Goal: Task Accomplishment & Management: Use online tool/utility

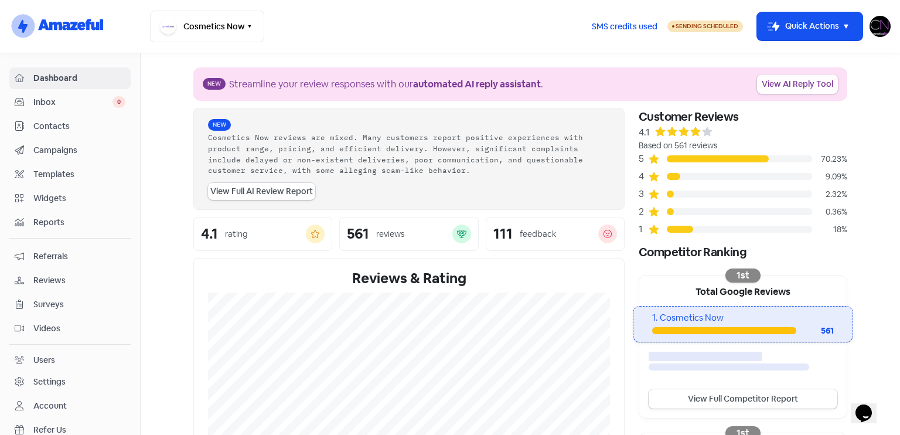
click at [799, 83] on link "View AI Reply Tool" at bounding box center [797, 83] width 81 height 19
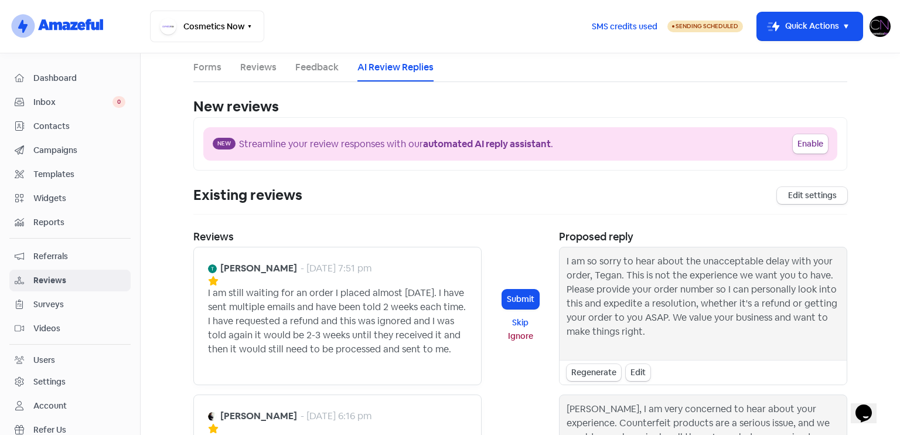
click at [623, 271] on div "I am so sorry to hear about the unacceptable delay with your order, Tegan. This…" at bounding box center [703, 303] width 273 height 98
click at [572, 257] on div "I am so sorry to hear about the unacceptable delay with your order, Tegan. This…" at bounding box center [703, 303] width 273 height 98
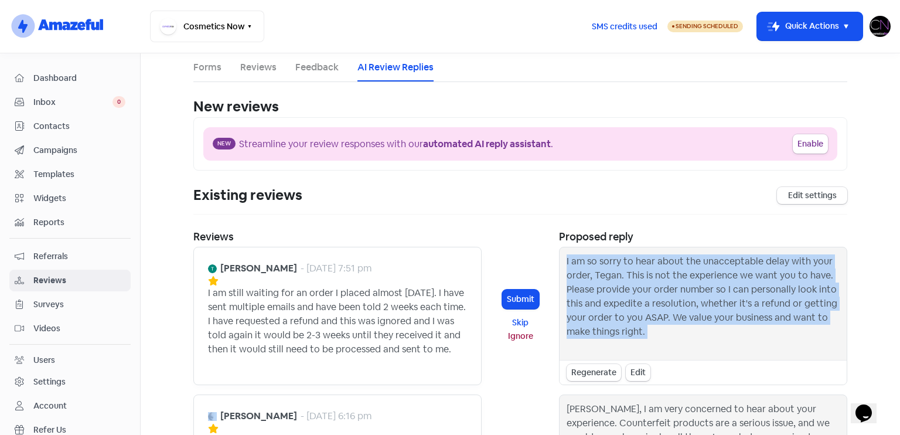
click at [572, 257] on div "I am so sorry to hear about the unacceptable delay with your order, Tegan. This…" at bounding box center [703, 303] width 273 height 98
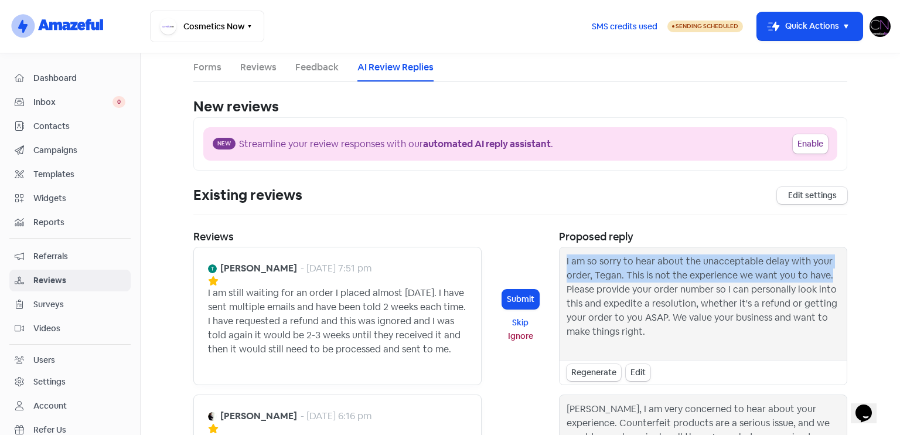
copy div "I am so sorry to hear about the unacceptable delay with your order, Tegan. This…"
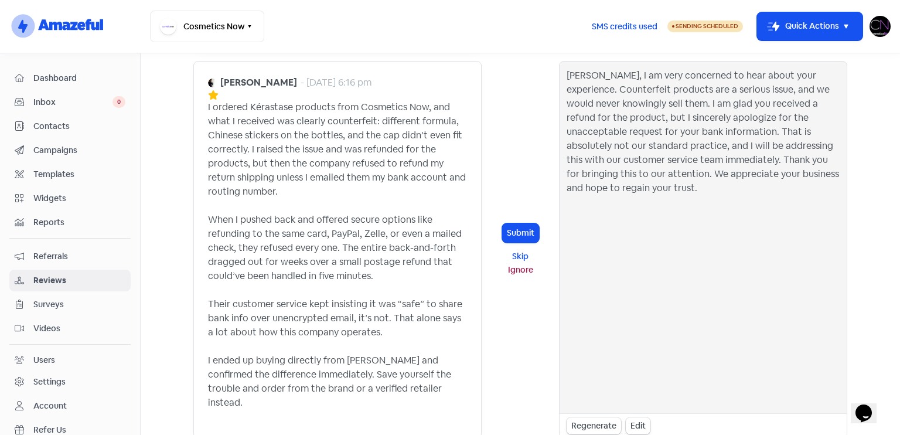
click at [674, 129] on div "[PERSON_NAME], I am very concerned to hear about your experience. Counterfeit p…" at bounding box center [703, 237] width 273 height 337
click at [686, 128] on div "[PERSON_NAME], I am very concerned to hear about your experience. Counterfeit p…" at bounding box center [703, 237] width 273 height 337
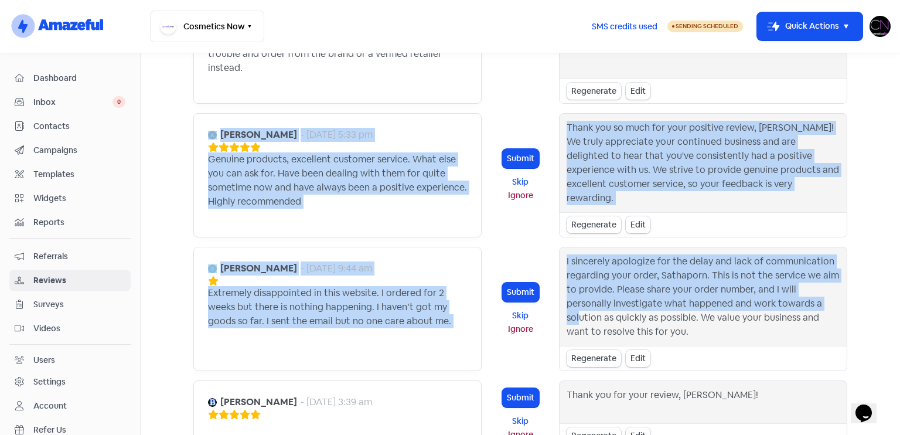
drag, startPoint x: 678, startPoint y: 129, endPoint x: 780, endPoint y: 285, distance: 186.6
click at [780, 285] on div "[PERSON_NAME] - [DATE] 7:51 pm I am still waiting for an order I placed almost …" at bounding box center [520, 383] width 654 height 1608
click at [775, 277] on div "I sincerely apologize for the delay and lack of communication regarding your or…" at bounding box center [703, 296] width 273 height 84
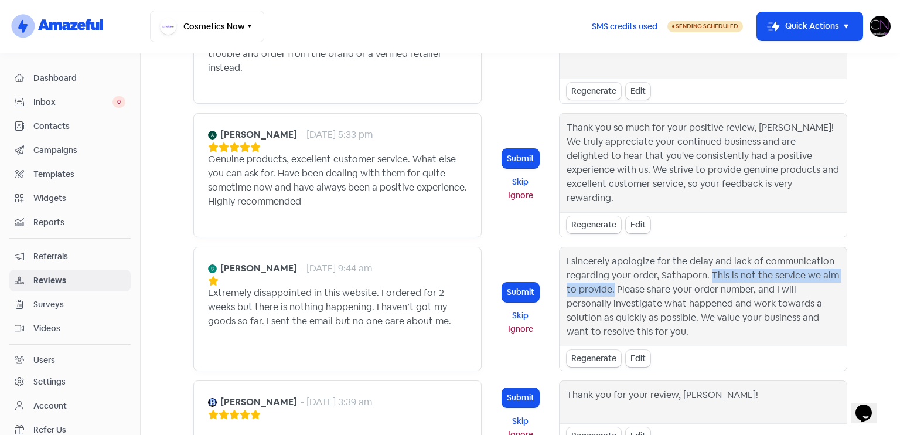
copy div "This is not the service we aim to provide."
